Goal: Find contact information: Find contact information

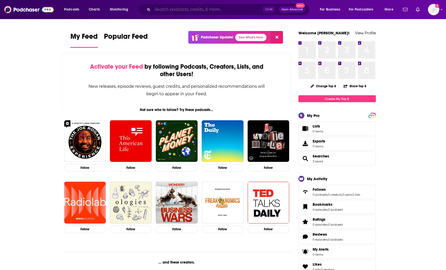
click at [222, 8] on input "Search podcasts, credits, & more..." at bounding box center [207, 9] width 110 height 8
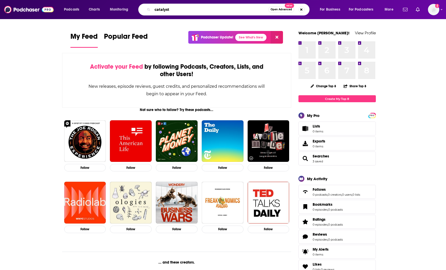
type input "catalyst"
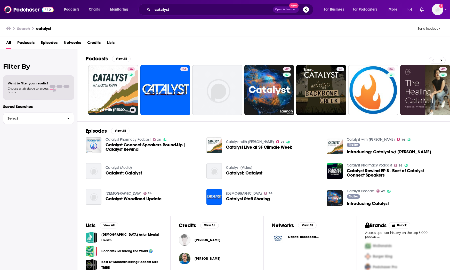
click at [112, 82] on link "76 Catalyst with [PERSON_NAME]" at bounding box center [113, 90] width 50 height 50
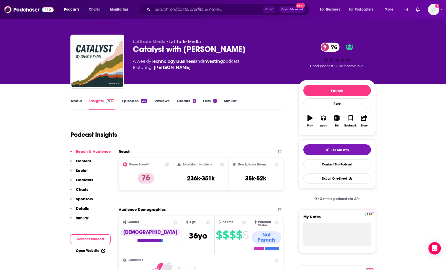
click at [88, 178] on p "Contacts" at bounding box center [84, 179] width 17 height 5
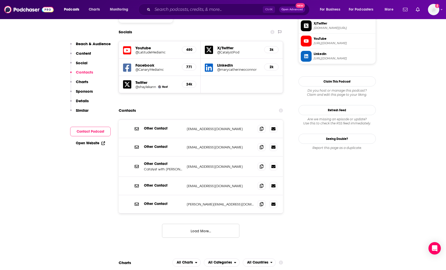
scroll to position [453, 0]
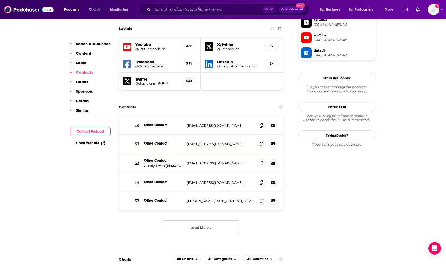
click at [218, 220] on button "Load More..." at bounding box center [200, 227] width 77 height 14
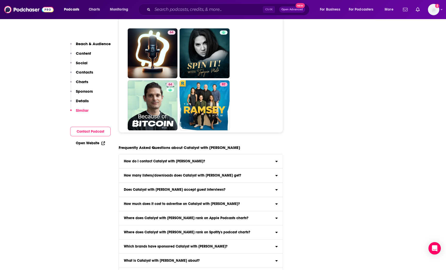
scroll to position [2741, 0]
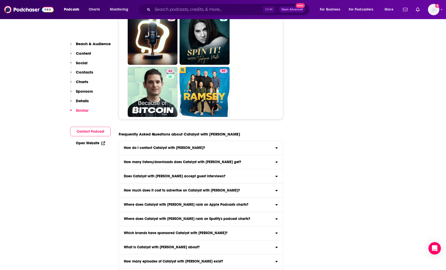
click at [276, 145] on icon at bounding box center [276, 147] width 3 height 4
click at [0, 0] on input "How do I contact Catalyst with [PERSON_NAME]? Click here to view contact inform…" at bounding box center [0, 0] width 0 height 0
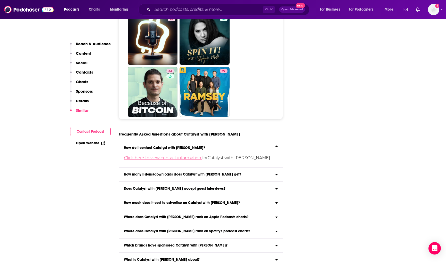
click at [183, 155] on link "Click here to view contact information" at bounding box center [163, 157] width 78 height 5
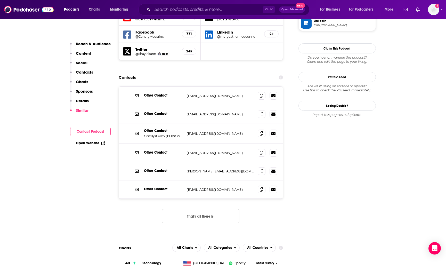
scroll to position [473, 0]
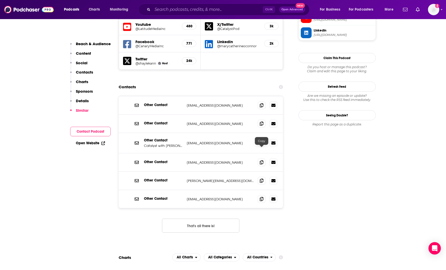
click at [261, 178] on icon at bounding box center [262, 180] width 4 height 4
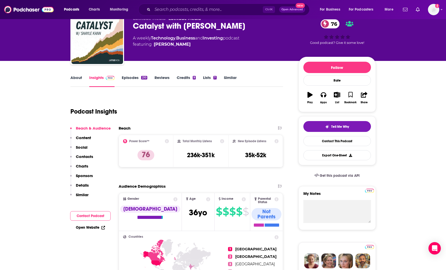
scroll to position [0, 0]
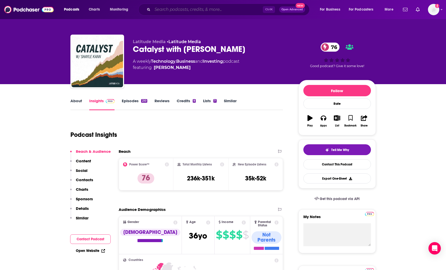
click at [224, 11] on input "Search podcasts, credits, & more..." at bounding box center [207, 9] width 110 height 8
click at [217, 9] on input "Search podcasts, credits, & more..." at bounding box center [207, 9] width 110 height 8
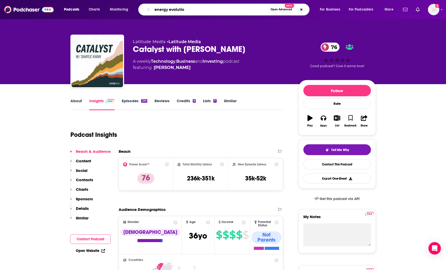
type input "energy evolution"
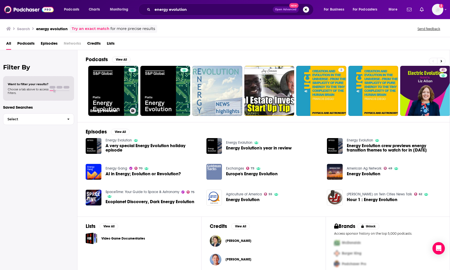
click at [107, 96] on link "Energy Evolution" at bounding box center [113, 91] width 50 height 50
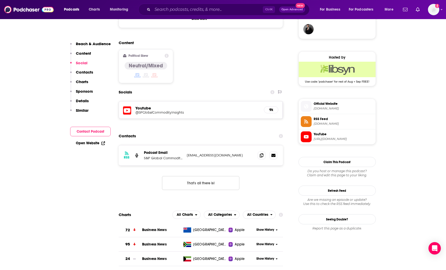
scroll to position [387, 0]
click at [262, 151] on span at bounding box center [262, 155] width 8 height 8
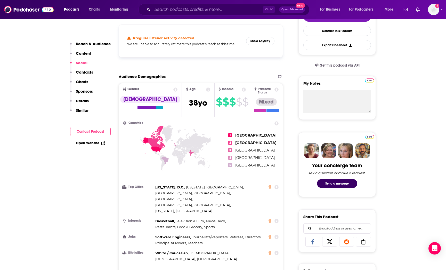
scroll to position [52, 0]
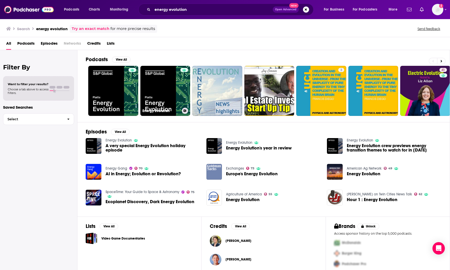
click at [161, 90] on link "Energy Evolution" at bounding box center [165, 91] width 50 height 50
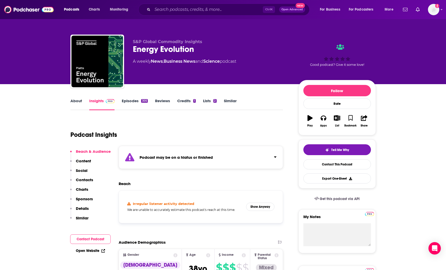
click at [128, 100] on link "Episodes 305" at bounding box center [135, 104] width 26 height 12
click at [192, 7] on input "Search podcasts, credits, & more..." at bounding box center [207, 9] width 110 height 8
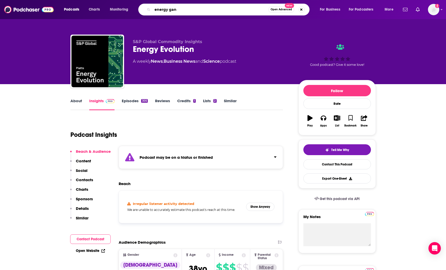
type input "energy gang"
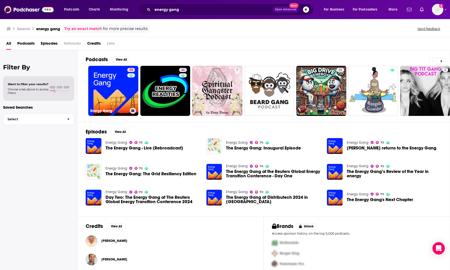
click at [115, 90] on link "70 Energy Gang" at bounding box center [113, 91] width 50 height 50
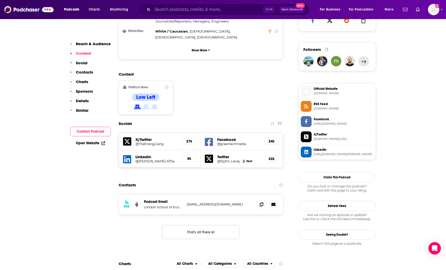
scroll to position [309, 0]
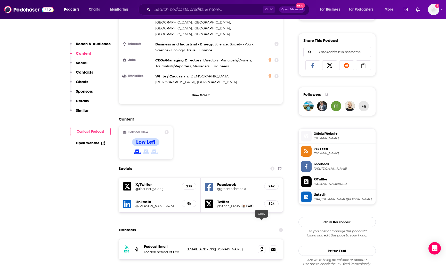
click at [262, 247] on icon at bounding box center [262, 249] width 4 height 4
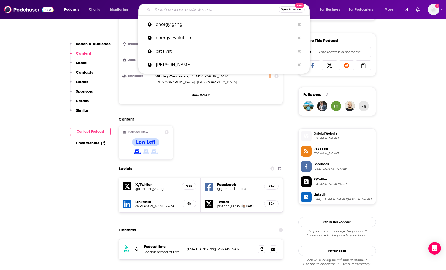
drag, startPoint x: 165, startPoint y: 10, endPoint x: 167, endPoint y: 9, distance: 2.6
click at [165, 10] on input "Search podcasts, credits, & more..." at bounding box center [215, 9] width 126 height 8
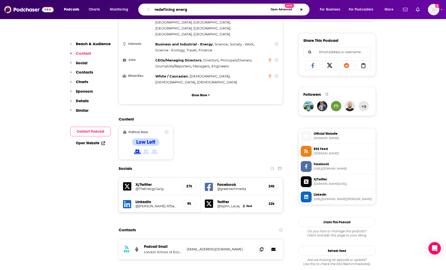
type input "redefining energy"
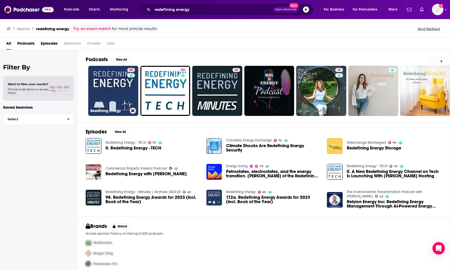
click at [119, 85] on link "65 Redefining Energy" at bounding box center [113, 91] width 50 height 50
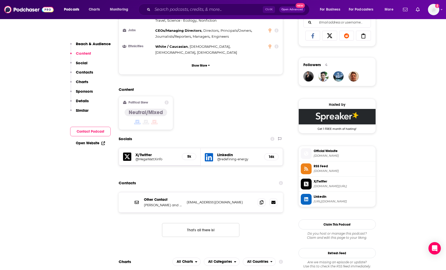
scroll to position [387, 0]
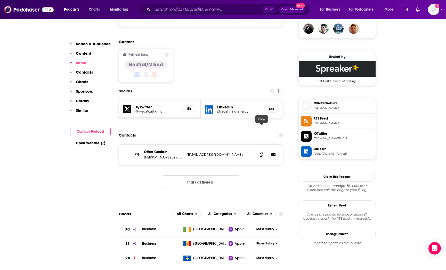
click at [262, 152] on icon at bounding box center [262, 154] width 4 height 4
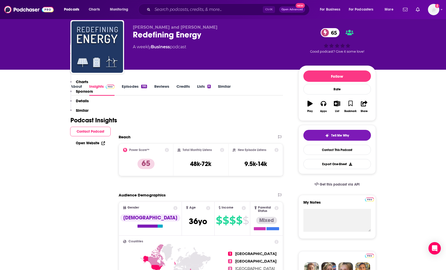
scroll to position [0, 0]
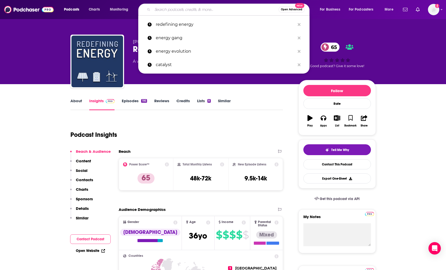
click at [193, 9] on input "Search podcasts, credits, & more..." at bounding box center [215, 9] width 126 height 8
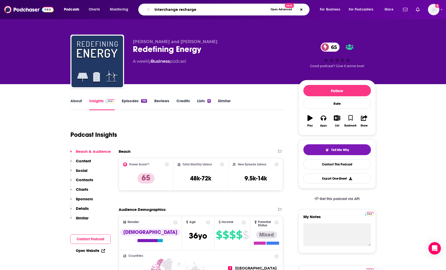
type input "interchange recharged"
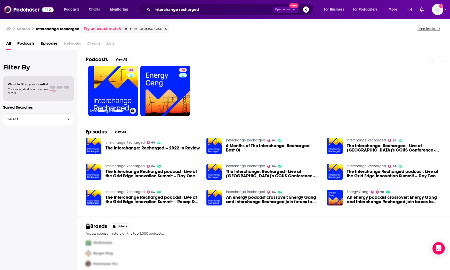
click at [130, 90] on div "64" at bounding box center [131, 88] width 9 height 40
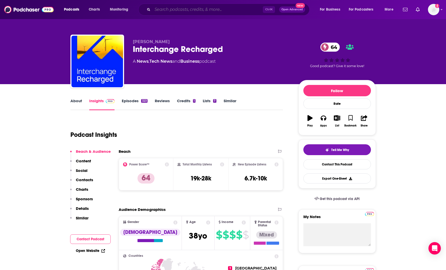
click at [246, 11] on input "Search podcasts, credits, & more..." at bounding box center [207, 9] width 110 height 8
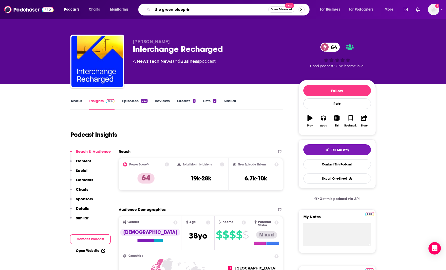
type input "the green blueprint"
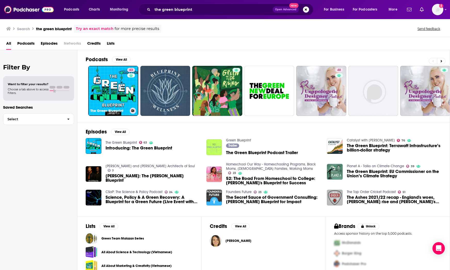
click at [99, 87] on link "63 The Green Blueprint" at bounding box center [113, 91] width 50 height 50
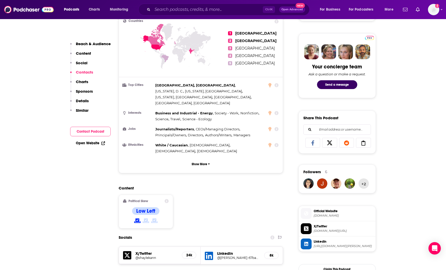
scroll to position [438, 0]
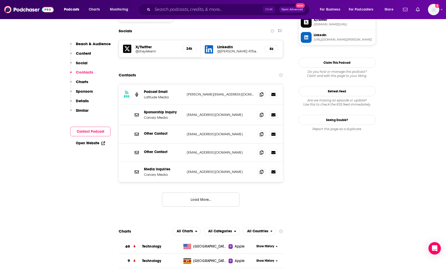
click at [210, 192] on button "Load More..." at bounding box center [200, 199] width 77 height 14
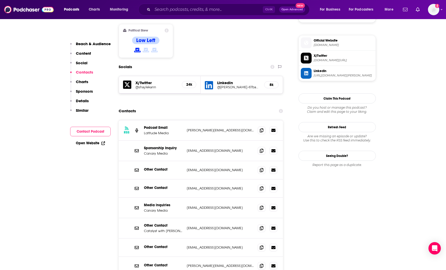
scroll to position [413, 0]
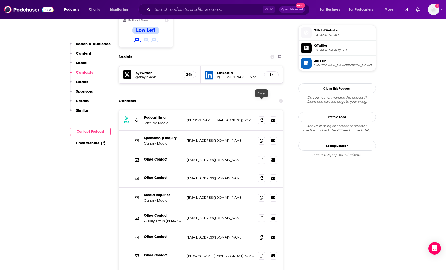
click at [260, 118] on icon at bounding box center [262, 120] width 4 height 4
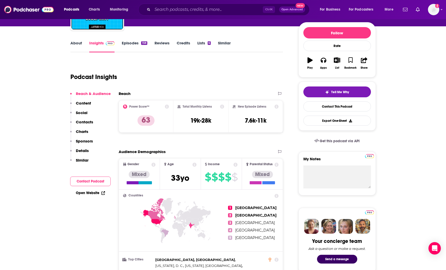
scroll to position [0, 0]
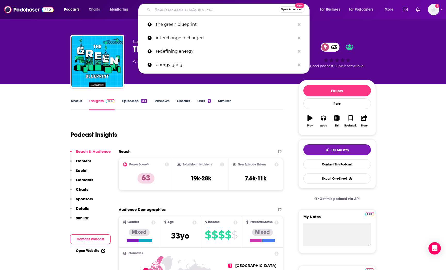
drag, startPoint x: 216, startPoint y: 10, endPoint x: 225, endPoint y: 6, distance: 9.6
click at [216, 10] on input "Search podcasts, credits, & more..." at bounding box center [215, 9] width 126 height 8
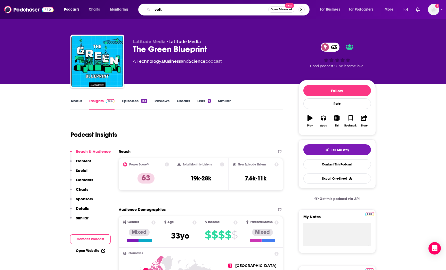
type input "volts"
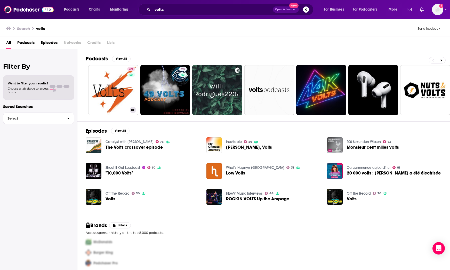
click at [110, 79] on link "69 Volts" at bounding box center [113, 90] width 50 height 50
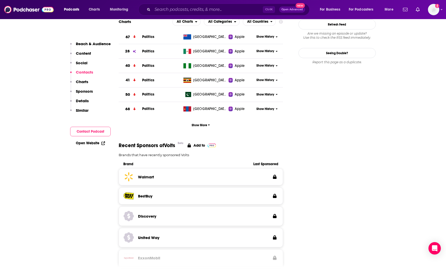
scroll to position [387, 0]
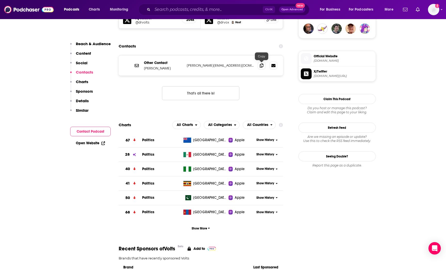
click at [260, 66] on icon at bounding box center [262, 65] width 4 height 4
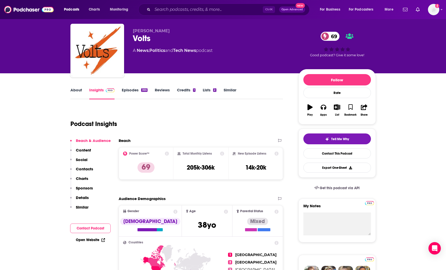
scroll to position [0, 0]
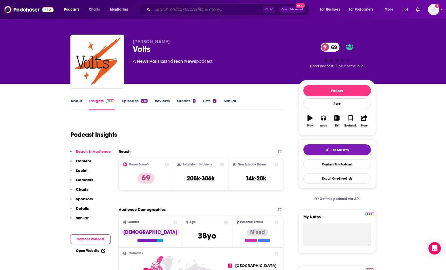
click at [231, 8] on input "Search podcasts, credits, & more..." at bounding box center [207, 9] width 110 height 8
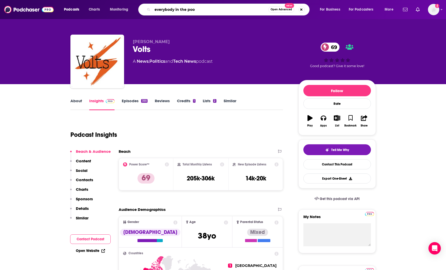
type input "everybody in the pool"
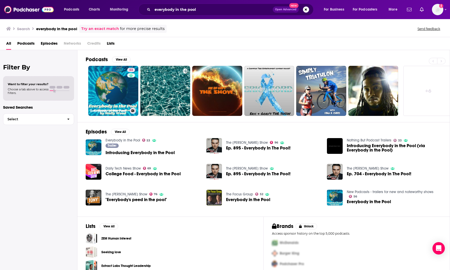
click at [120, 91] on link "53 Everybody in the Pool" at bounding box center [113, 91] width 50 height 50
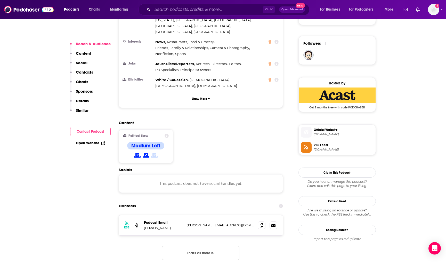
scroll to position [361, 0]
click at [262, 223] on icon at bounding box center [262, 225] width 4 height 4
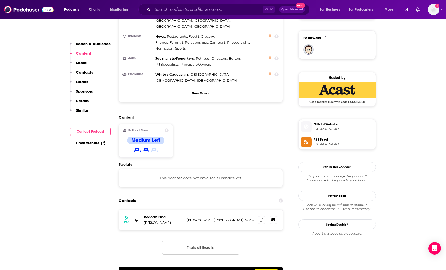
scroll to position [438, 0]
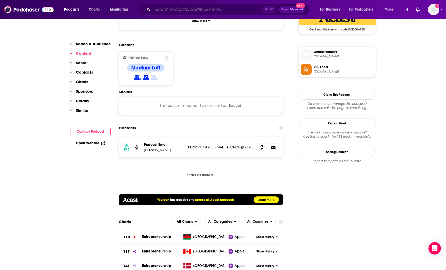
click at [230, 10] on input "Search podcasts, credits, & more..." at bounding box center [207, 9] width 110 height 8
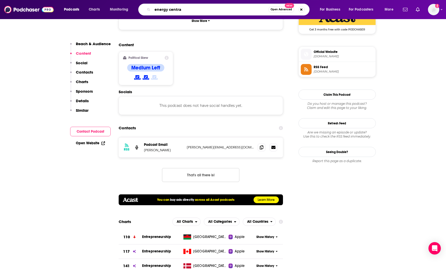
type input "energy central"
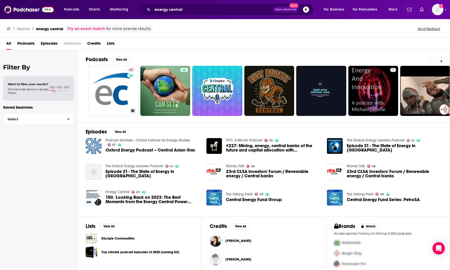
click at [121, 91] on link "47 Energy Central" at bounding box center [113, 91] width 50 height 50
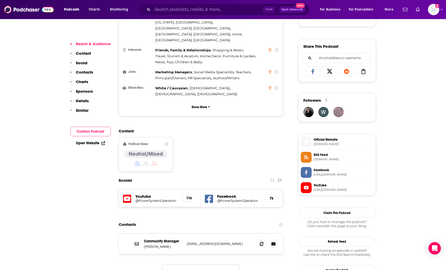
scroll to position [335, 0]
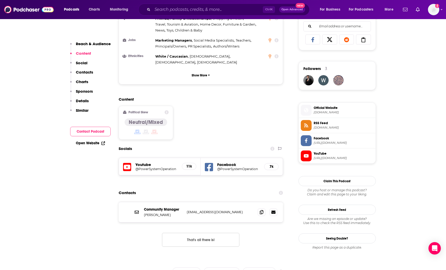
click at [273, 210] on icon at bounding box center [273, 211] width 4 height 3
click at [260, 210] on icon at bounding box center [262, 212] width 4 height 4
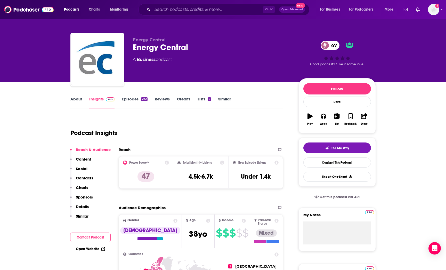
scroll to position [0, 0]
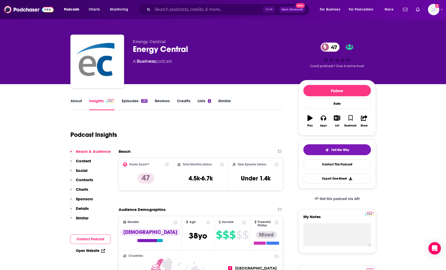
click at [125, 100] on link "Episodes 232" at bounding box center [135, 104] width 26 height 12
